Goal: Task Accomplishment & Management: Manage account settings

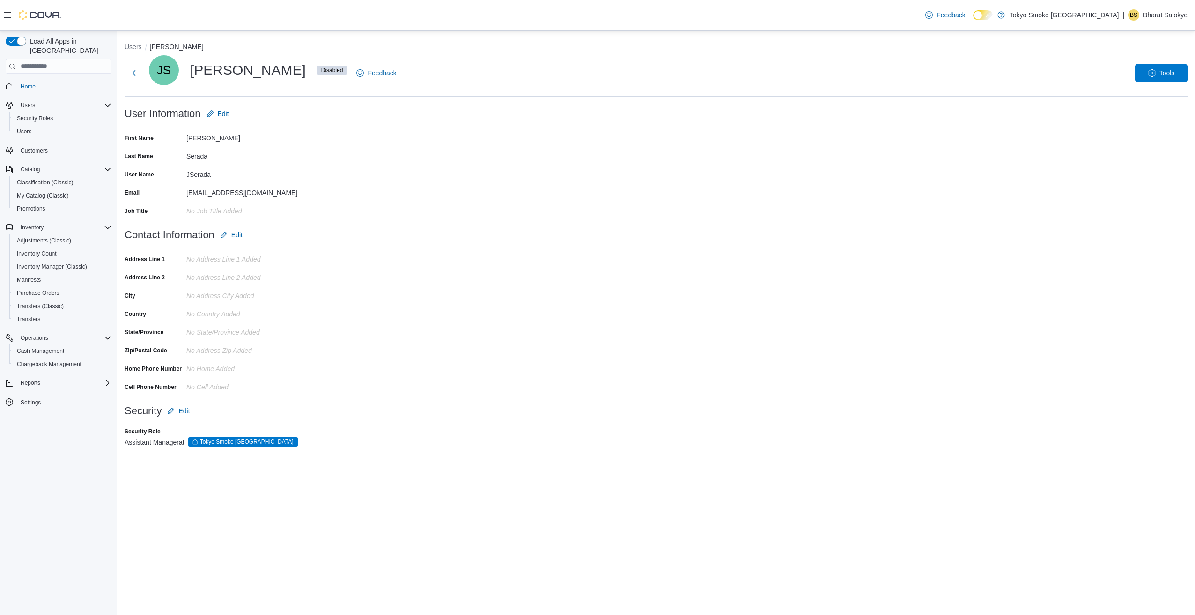
click at [400, 289] on form "Contact Information Edit Address Line 1 No Address Line 1 added Address Line 2 …" at bounding box center [656, 314] width 1063 height 176
drag, startPoint x: 400, startPoint y: 289, endPoint x: 176, endPoint y: 258, distance: 226.0
click at [176, 258] on form "Contact Information Edit Address Line 1 No Address Line 1 added Address Line 2 …" at bounding box center [656, 314] width 1063 height 176
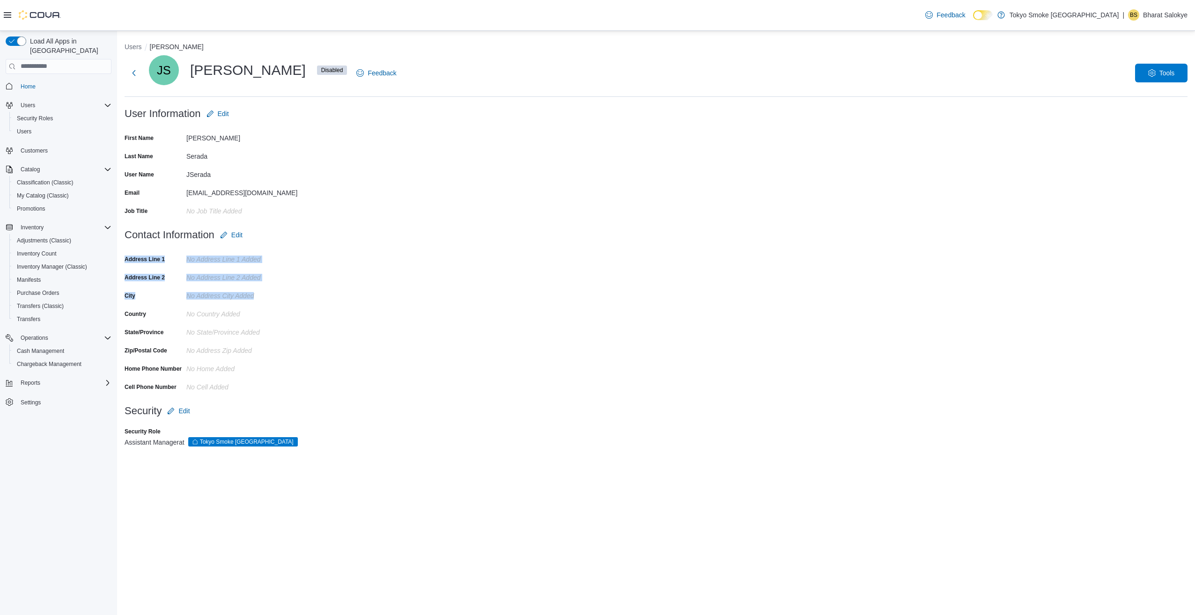
click at [176, 258] on div "Address Line 1" at bounding box center [154, 259] width 58 height 15
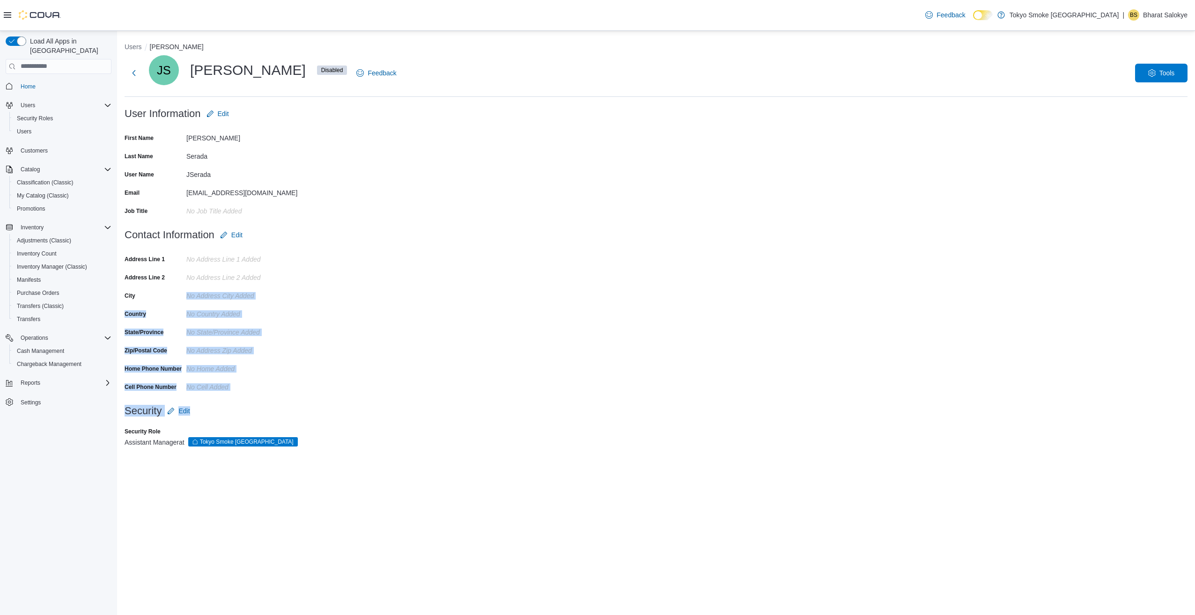
drag, startPoint x: 176, startPoint y: 258, endPoint x: 307, endPoint y: 404, distance: 196.4
click at [307, 404] on div "Users [PERSON_NAME] JS [PERSON_NAME] Disabled Feedback Tools User Information E…" at bounding box center [656, 250] width 1063 height 416
click at [307, 405] on div "Security Edit" at bounding box center [218, 411] width 187 height 19
drag, startPoint x: 307, startPoint y: 405, endPoint x: 327, endPoint y: 373, distance: 37.7
click at [327, 373] on div "Users [PERSON_NAME] JS [PERSON_NAME] Disabled Feedback Tools User Information E…" at bounding box center [656, 250] width 1063 height 416
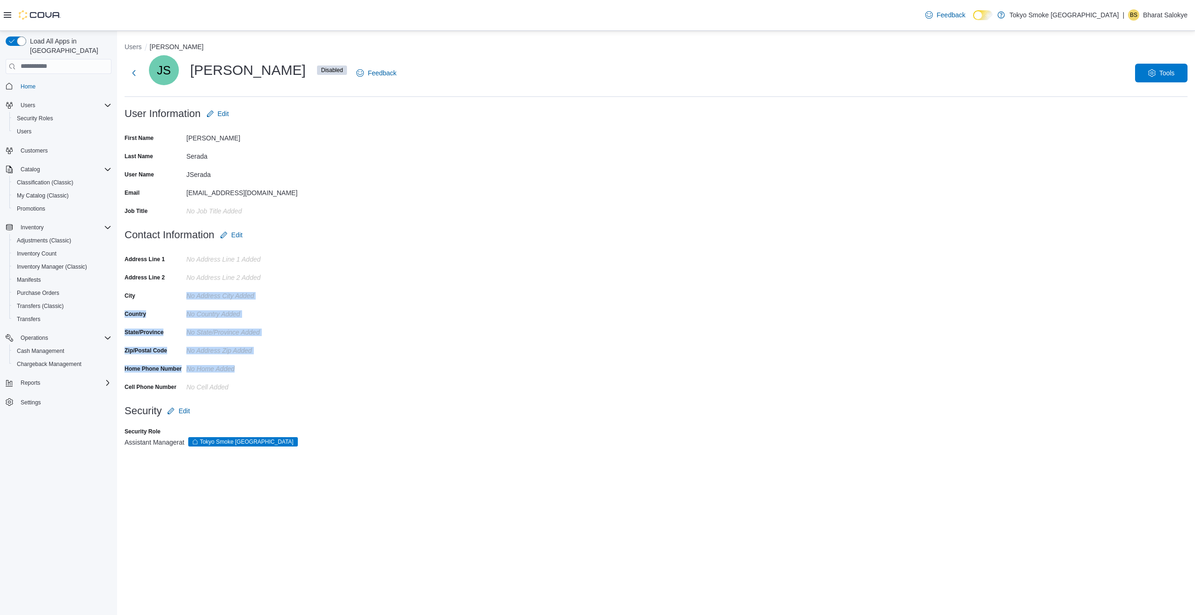
click at [327, 374] on form "Contact Information Edit Address Line 1 No Address Line 1 added Address Line 2 …" at bounding box center [656, 314] width 1063 height 176
click at [295, 390] on div "No Cell added" at bounding box center [249, 385] width 126 height 11
drag, startPoint x: 295, startPoint y: 390, endPoint x: 118, endPoint y: 259, distance: 220.3
click at [118, 259] on div "Users [PERSON_NAME] JS [PERSON_NAME] Disabled Feedback Tools User Information E…" at bounding box center [656, 248] width 1078 height 435
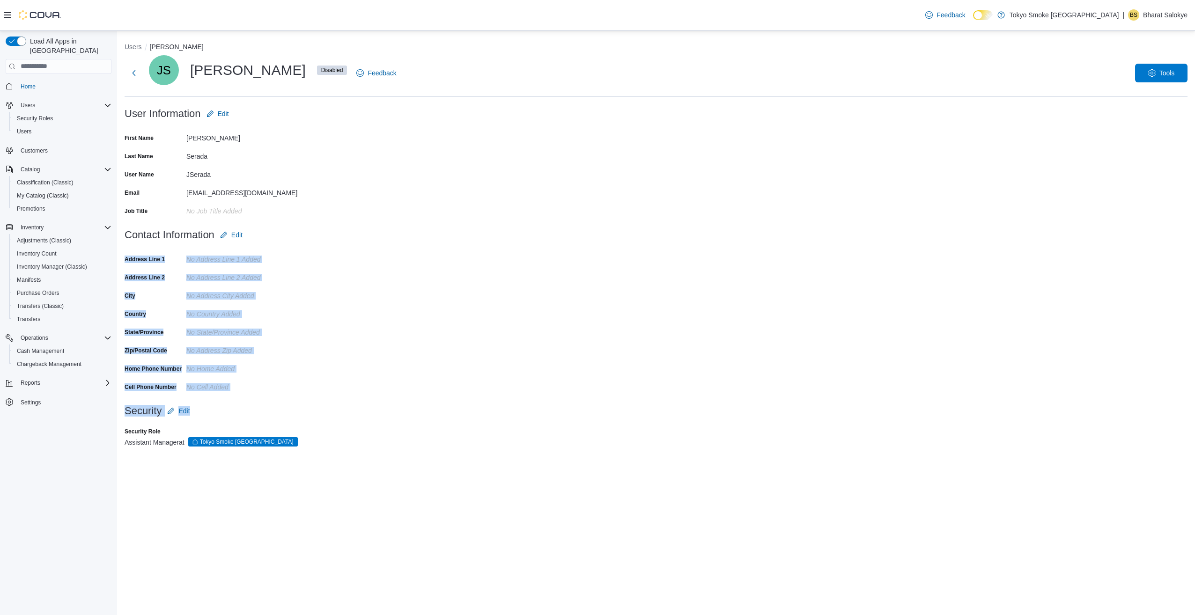
drag, startPoint x: 118, startPoint y: 259, endPoint x: 250, endPoint y: 402, distance: 194.6
click at [250, 402] on div "Users [PERSON_NAME] JS [PERSON_NAME] Disabled Feedback Tools User Information E…" at bounding box center [656, 248] width 1078 height 435
click at [250, 402] on div "Security Edit" at bounding box center [218, 411] width 187 height 19
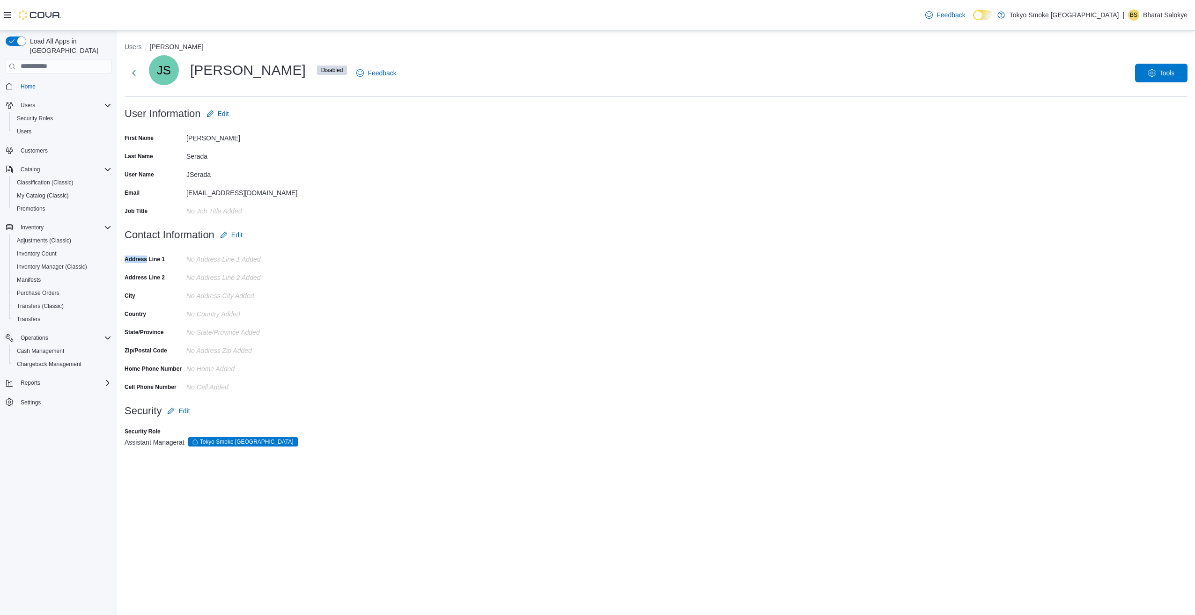
drag, startPoint x: 250, startPoint y: 402, endPoint x: 129, endPoint y: 258, distance: 188.5
click at [129, 258] on div "Users [PERSON_NAME] JS [PERSON_NAME] Disabled Feedback Tools User Information E…" at bounding box center [656, 250] width 1063 height 416
click at [129, 258] on label "Address Line 1" at bounding box center [145, 259] width 40 height 7
click at [31, 128] on span "Users" at bounding box center [24, 131] width 15 height 7
